Goal: Task Accomplishment & Management: Use online tool/utility

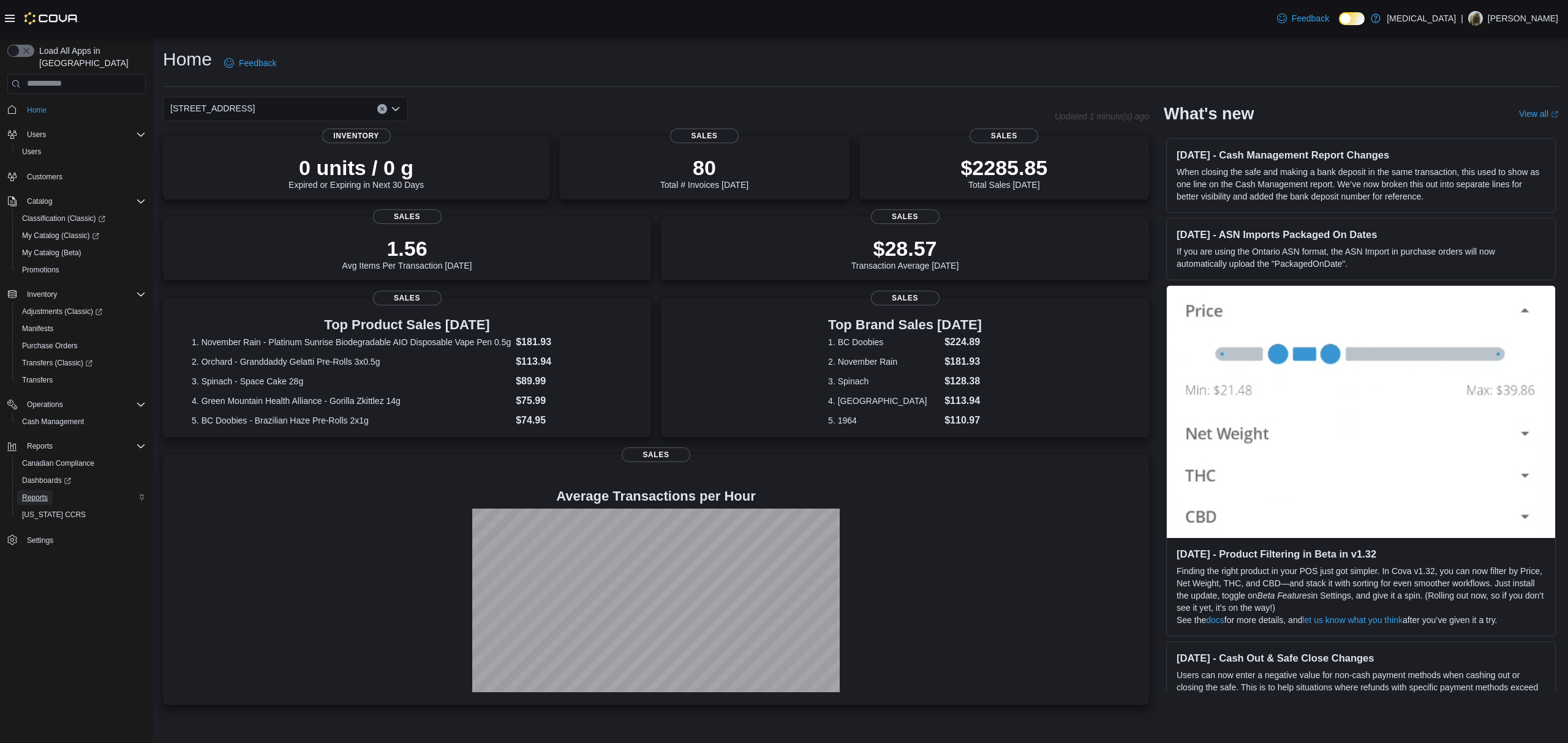
click at [28, 490] on span "Reports" at bounding box center [35, 498] width 26 height 15
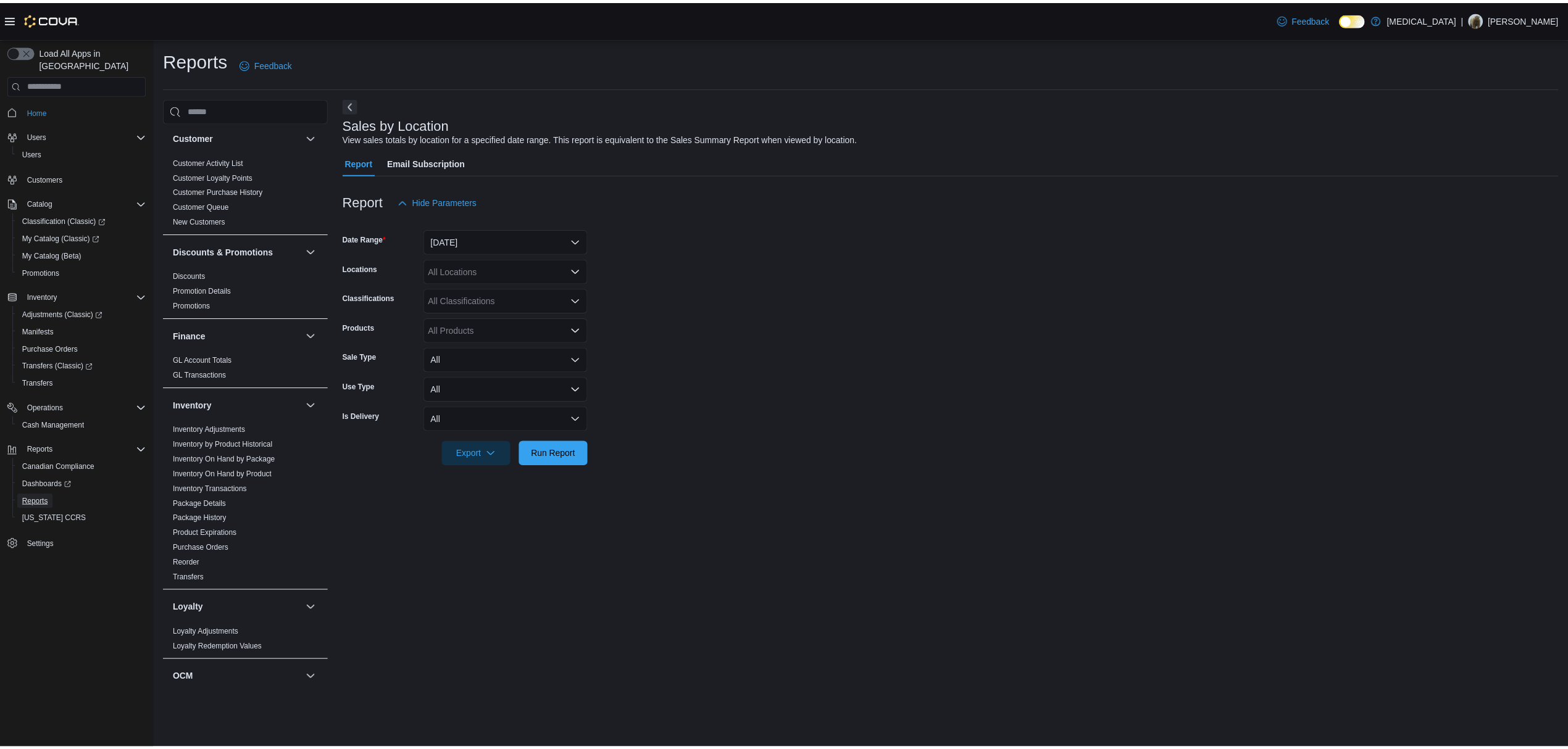
scroll to position [615, 0]
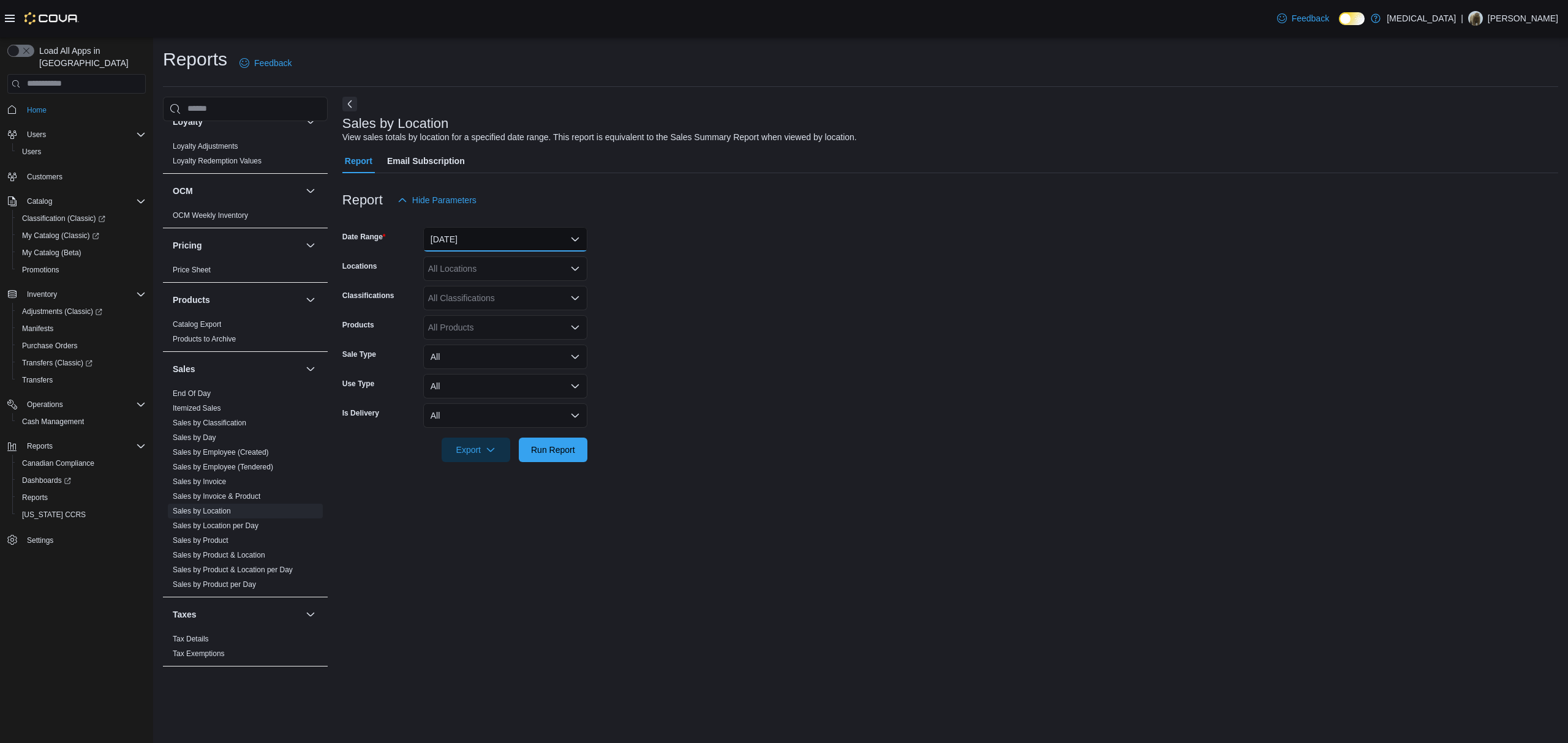
click at [509, 250] on button "[DATE]" at bounding box center [505, 240] width 165 height 25
click at [493, 299] on button "[DATE]" at bounding box center [505, 288] width 165 height 25
click at [748, 341] on form "Date Range [DATE] Locations All Locations Classifications All Classifications P…" at bounding box center [950, 337] width 1216 height 250
click at [562, 449] on span "Run Report" at bounding box center [552, 449] width 44 height 12
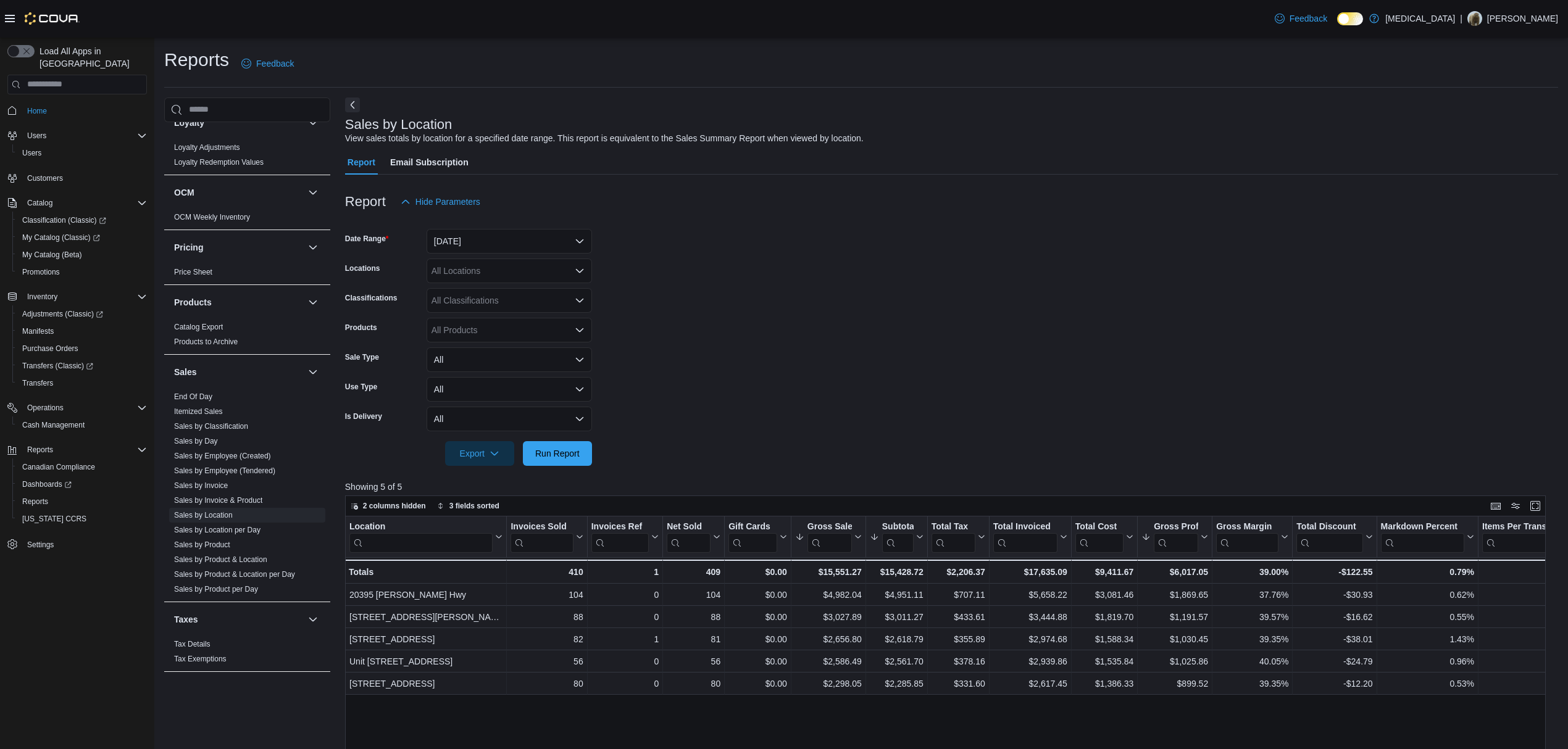
click at [1105, 284] on form "Date Range [DATE] Locations All Locations Classifications All Classifications P…" at bounding box center [951, 340] width 1213 height 252
click at [578, 457] on span "Run Report" at bounding box center [557, 452] width 44 height 12
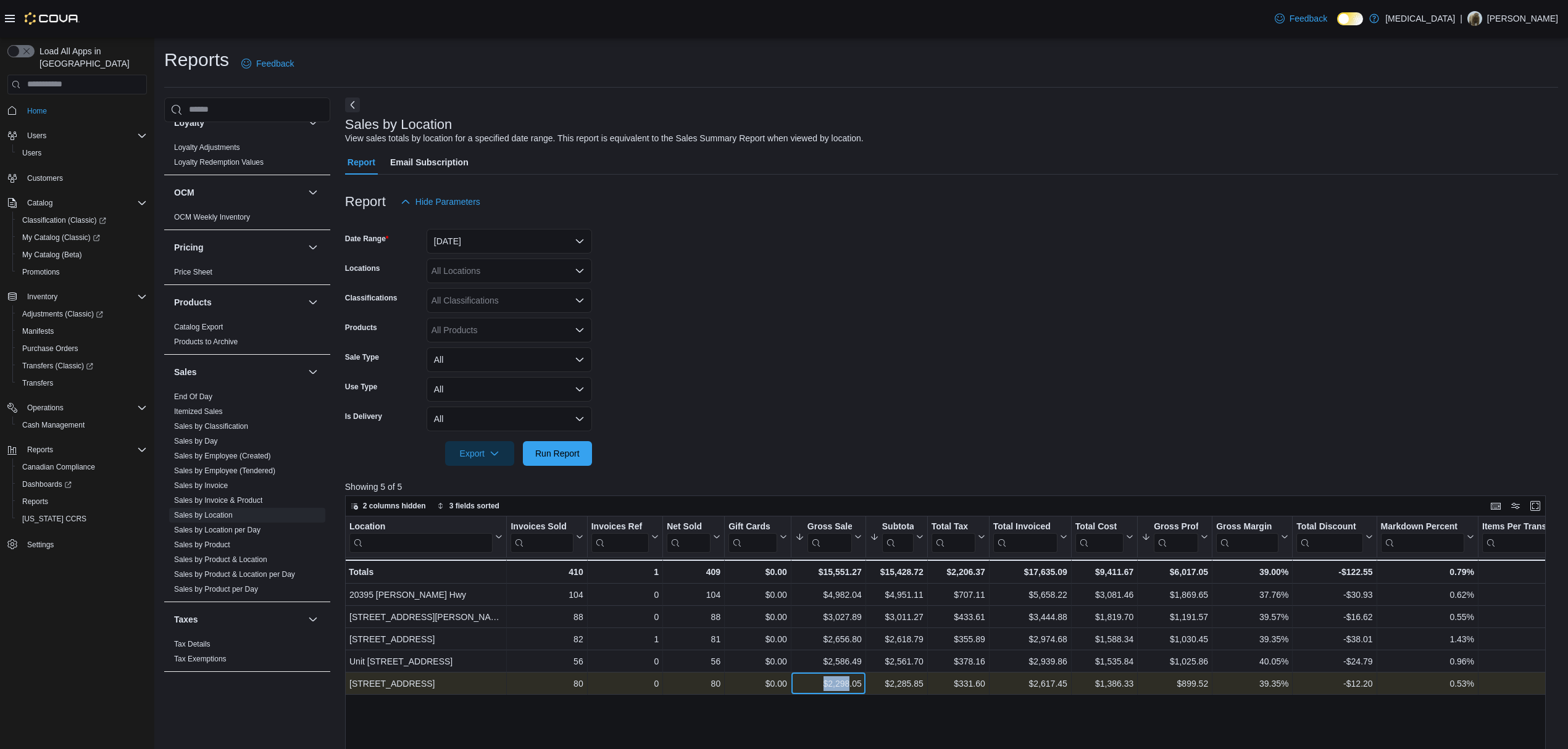
drag, startPoint x: 830, startPoint y: 682, endPoint x: 890, endPoint y: 680, distance: 60.0
click at [889, 682] on div "460 Granville St - Location, column 1, row 5 80 - Invoices Sold, column 2, row …" at bounding box center [1253, 683] width 1817 height 22
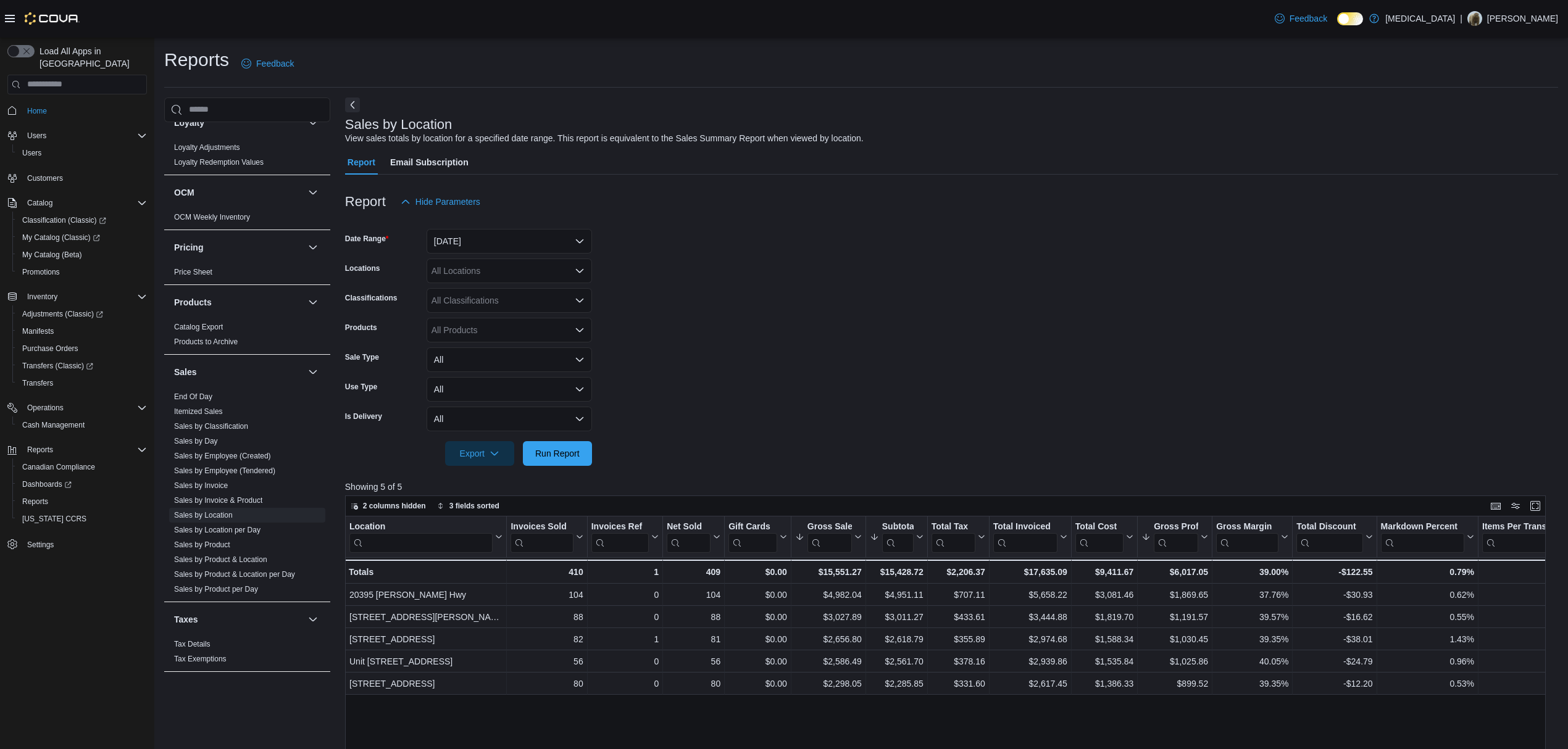
click at [857, 347] on form "Date Range [DATE] Locations All Locations Classifications All Classifications P…" at bounding box center [951, 340] width 1213 height 252
